Goal: Information Seeking & Learning: Understand process/instructions

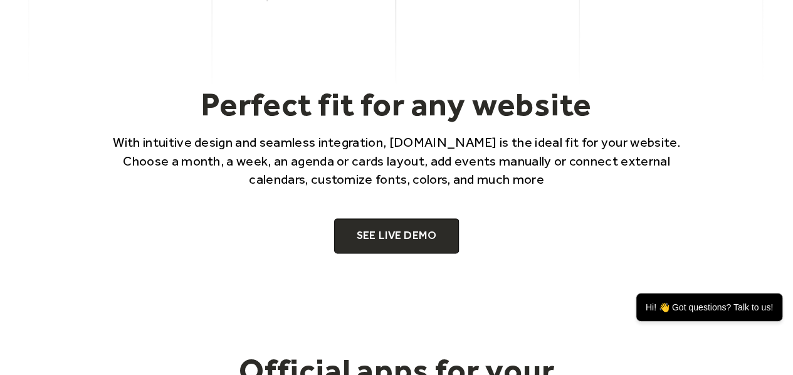
scroll to position [752, 0]
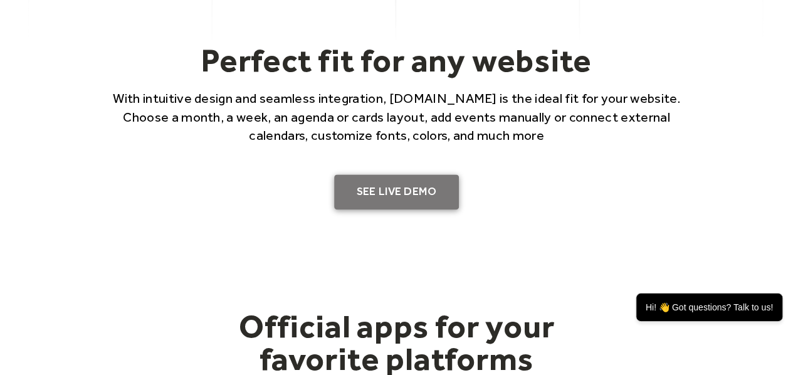
click at [395, 191] on link "SEE LIVE DEMO" at bounding box center [396, 191] width 125 height 35
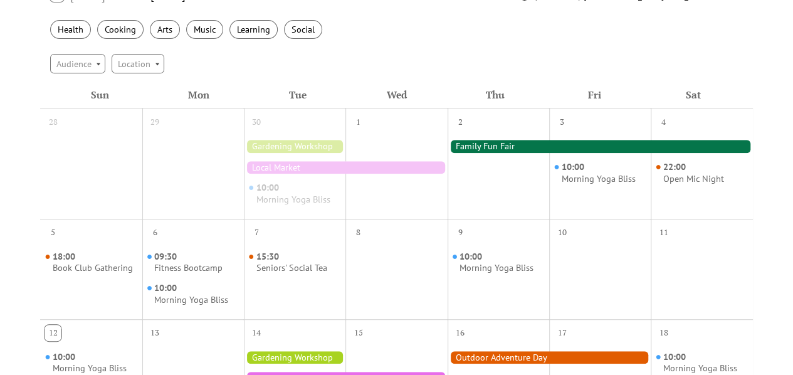
scroll to position [188, 0]
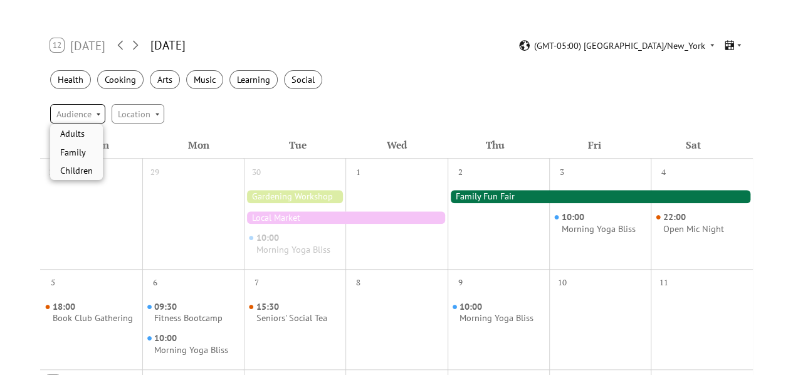
click at [97, 111] on div "Audience" at bounding box center [77, 113] width 55 height 19
click at [150, 109] on div "Location" at bounding box center [138, 113] width 53 height 19
click at [246, 103] on div "Audience Location" at bounding box center [396, 114] width 713 height 34
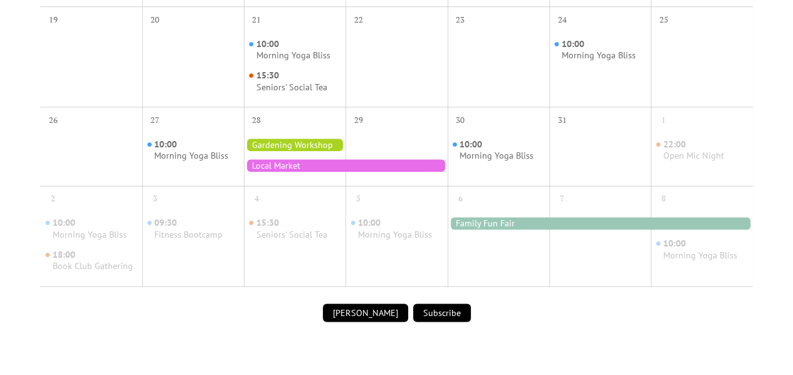
scroll to position [627, 0]
